Goal: Task Accomplishment & Management: Manage account settings

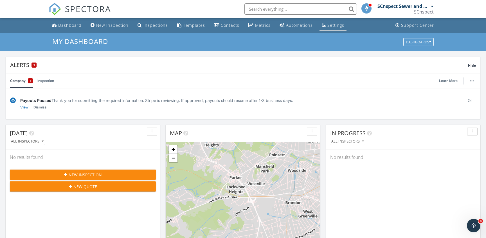
click at [331, 25] on div "Settings" at bounding box center [336, 25] width 17 height 5
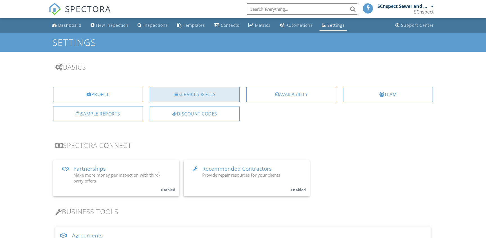
click at [217, 93] on div "Services & Fees" at bounding box center [195, 94] width 90 height 15
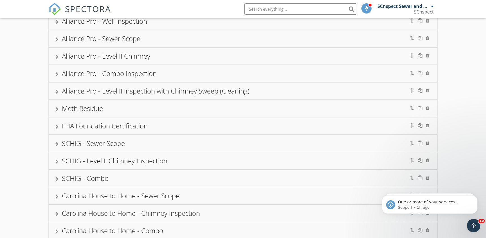
scroll to position [45, 0]
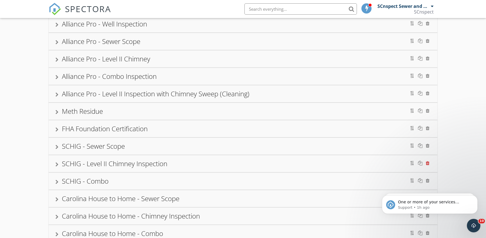
click at [429, 162] on div at bounding box center [428, 163] width 4 height 5
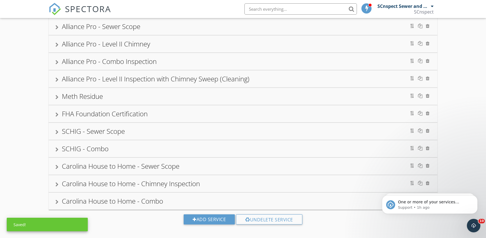
scroll to position [64, 0]
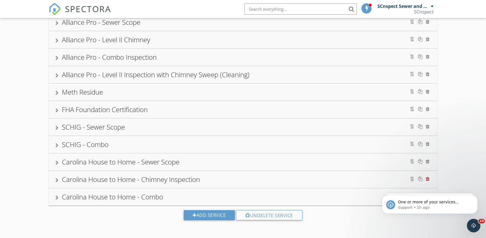
click at [428, 178] on div at bounding box center [428, 179] width 4 height 5
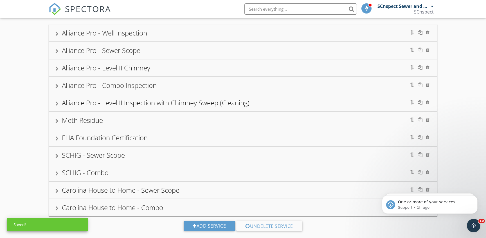
scroll to position [47, 0]
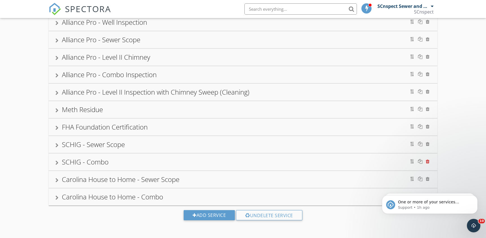
click at [429, 161] on div at bounding box center [428, 161] width 4 height 5
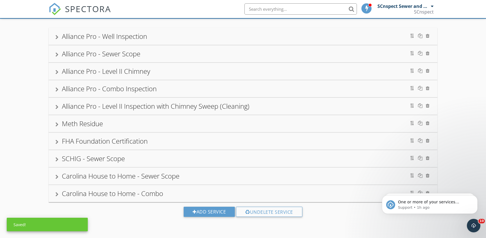
scroll to position [33, 0]
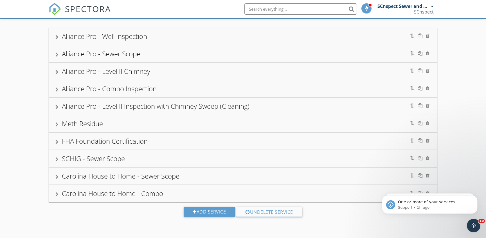
click at [447, 182] on div "Alliance Pro - Well Inspection Alliance Pro - Sewer Scope Alliance Pro - Level …" at bounding box center [243, 127] width 486 height 216
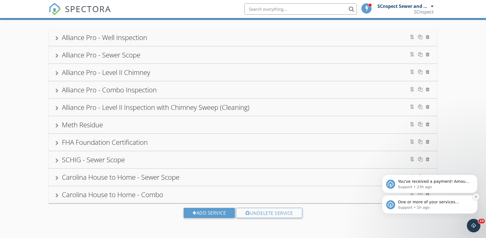
click at [477, 196] on icon "Dismiss notification" at bounding box center [476, 196] width 3 height 3
click at [476, 196] on icon "Dismiss notification" at bounding box center [476, 197] width 2 height 2
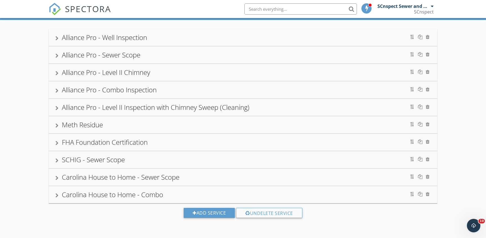
scroll to position [31, 0]
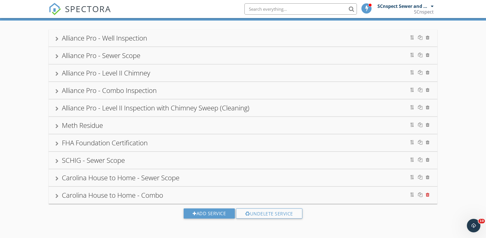
click at [428, 194] on div at bounding box center [428, 194] width 4 height 5
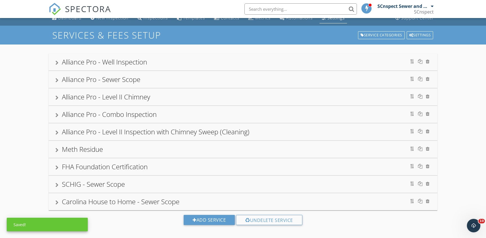
scroll to position [7, 0]
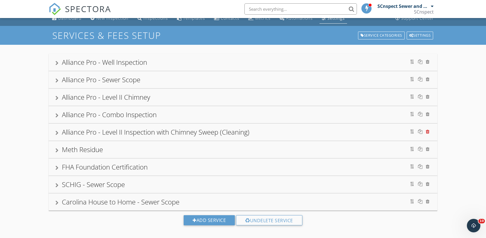
click at [428, 131] on div at bounding box center [428, 131] width 4 height 5
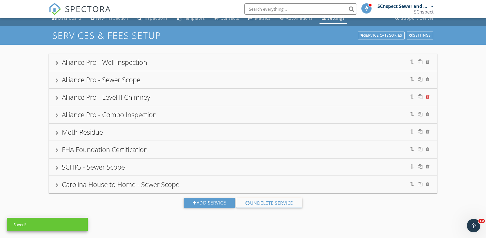
click at [429, 95] on div at bounding box center [428, 96] width 4 height 5
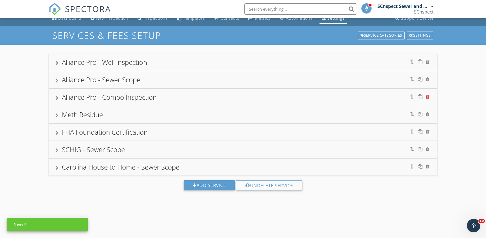
click at [428, 96] on div at bounding box center [428, 96] width 4 height 5
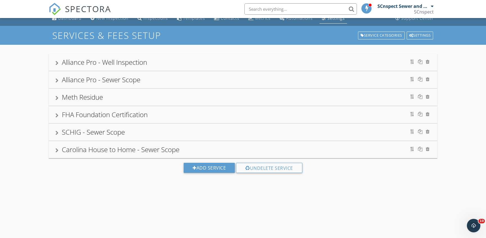
scroll to position [0, 0]
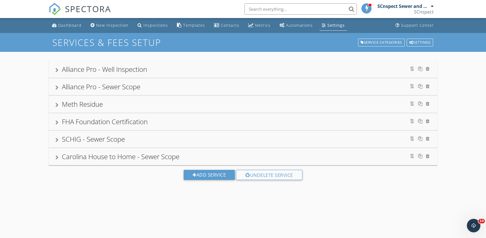
click at [430, 7] on div "SCnspect Sewer and Chimney Inspections" at bounding box center [406, 6] width 56 height 6
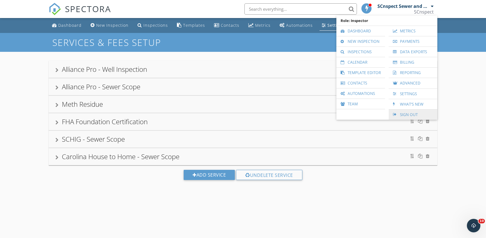
click at [411, 113] on link "Sign Out" at bounding box center [413, 115] width 43 height 10
